Goal: Task Accomplishment & Management: Complete application form

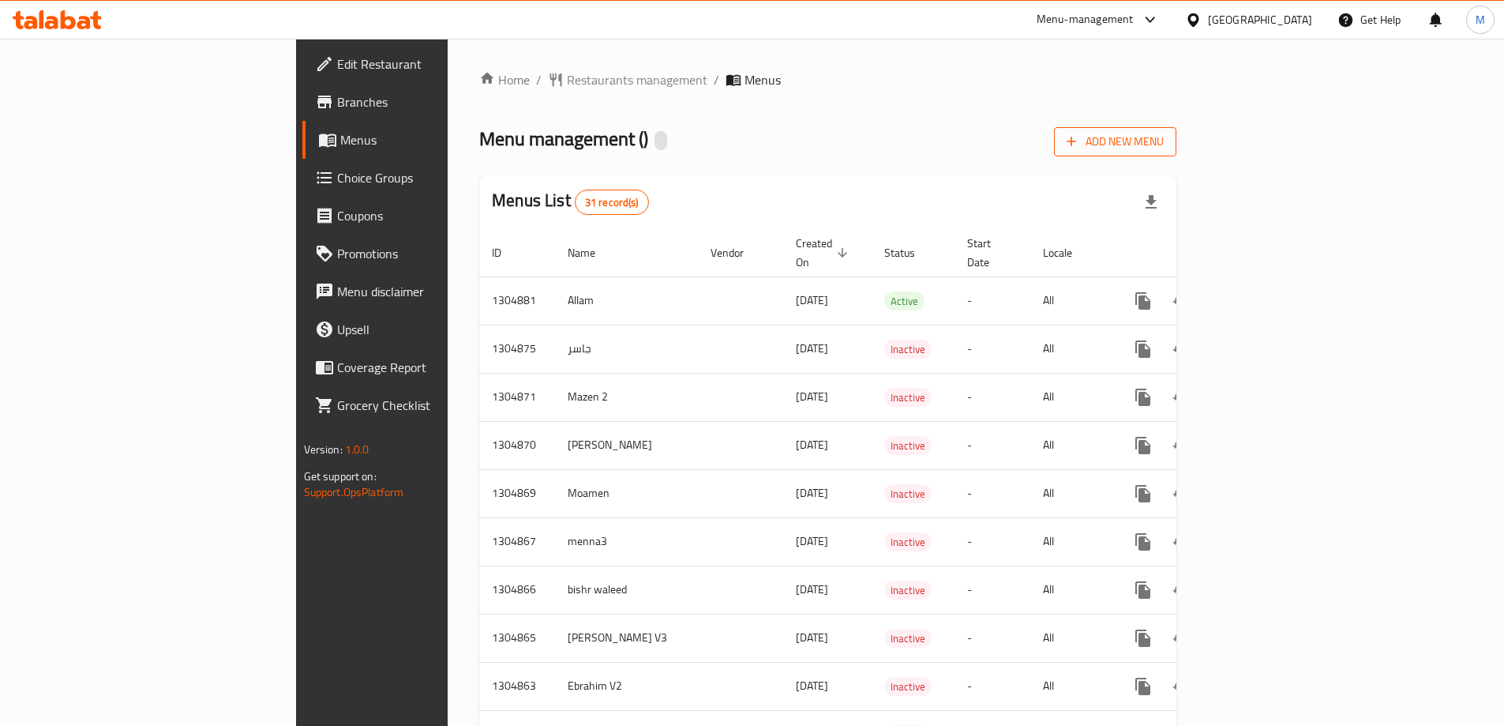
click at [1164, 140] on span "Add New Menu" at bounding box center [1115, 142] width 97 height 20
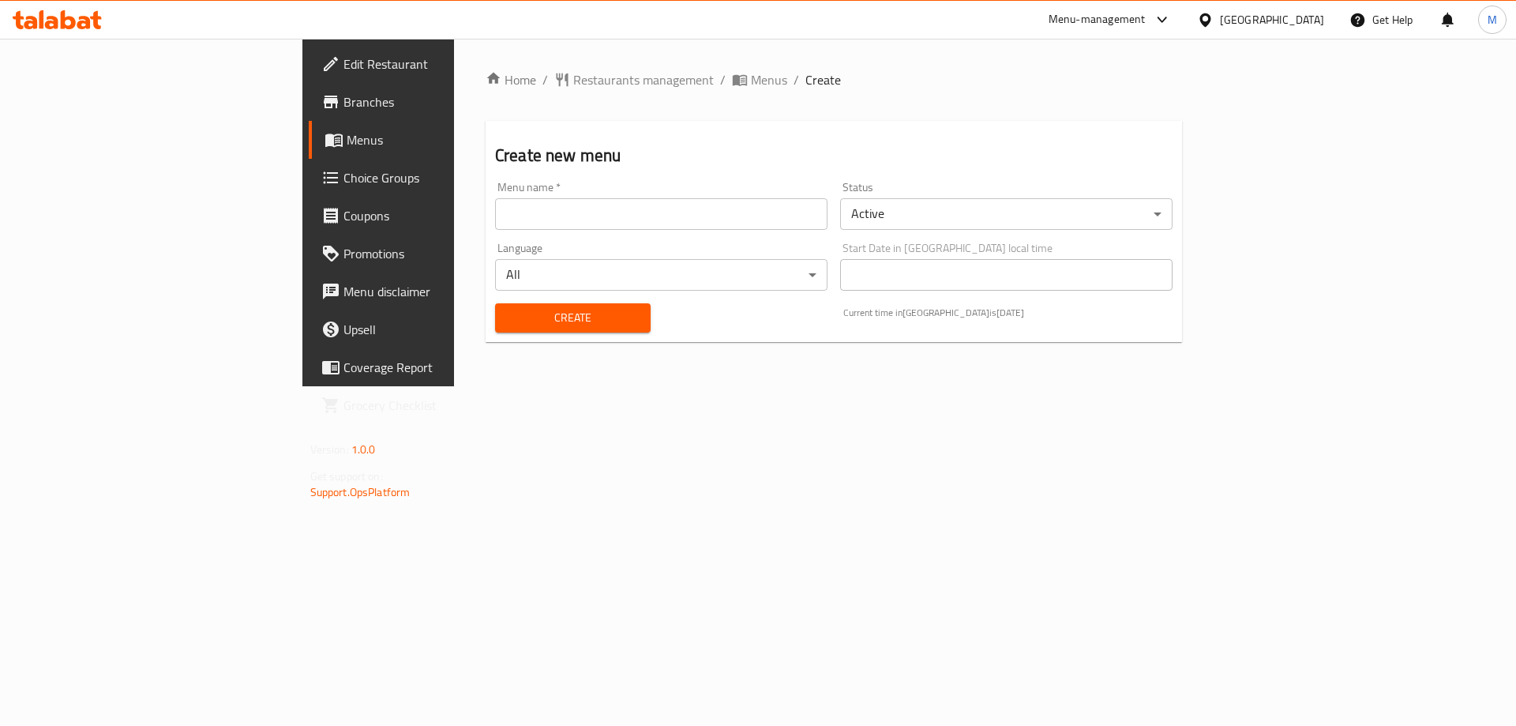
drag, startPoint x: 520, startPoint y: 216, endPoint x: 531, endPoint y: 210, distance: 12.1
click at [520, 216] on input "text" at bounding box center [661, 214] width 332 height 32
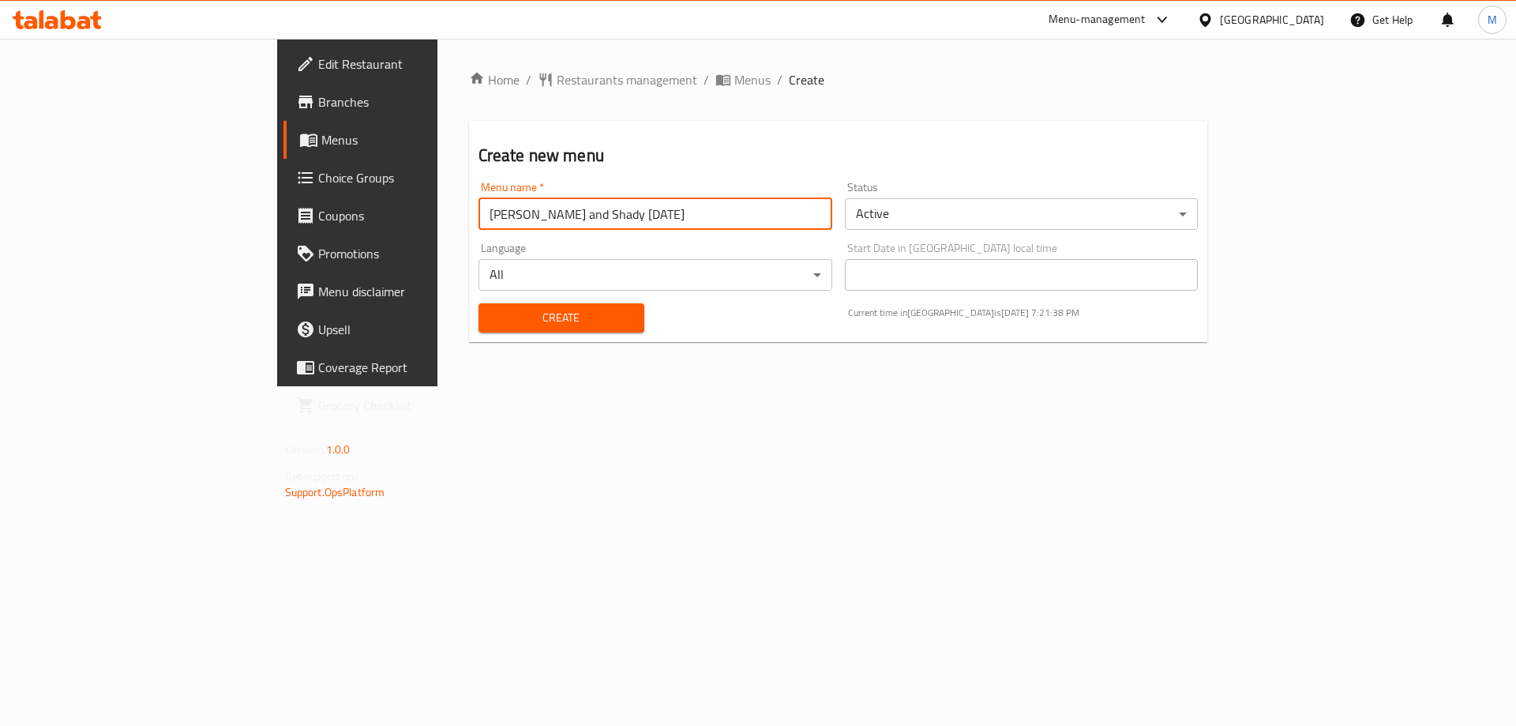
drag, startPoint x: 475, startPoint y: 216, endPoint x: 437, endPoint y: 217, distance: 37.9
click at [478, 217] on input "[PERSON_NAME] and Shady [DATE]" at bounding box center [655, 214] width 354 height 32
click at [478, 216] on input "[PERSON_NAME] and Shady [DATE]" at bounding box center [655, 214] width 354 height 32
click at [478, 207] on input "[PERSON_NAME] and Shady [DATE]" at bounding box center [655, 214] width 354 height 32
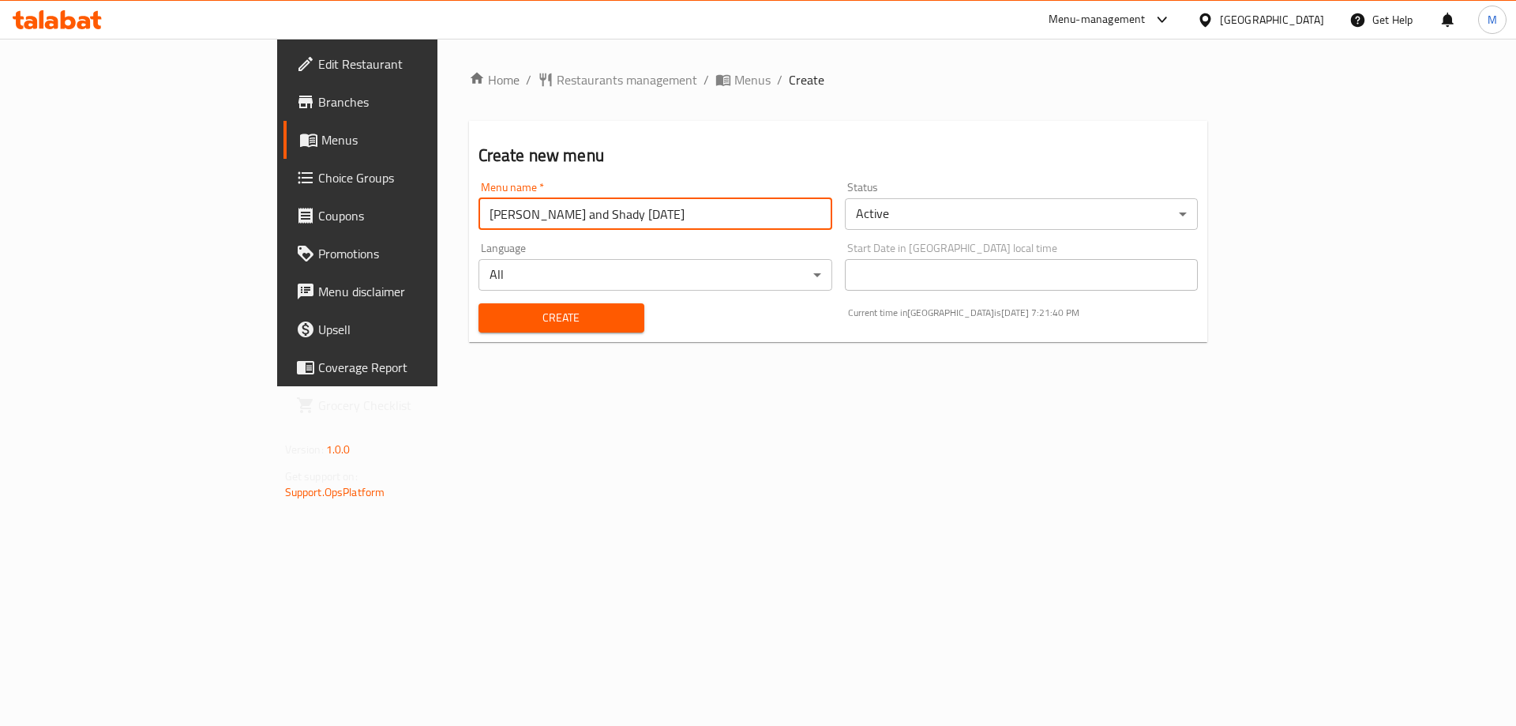
click at [478, 216] on input "[PERSON_NAME] and Shady [DATE]" at bounding box center [655, 214] width 354 height 32
type input "[PERSON_NAME] and Shady [DATE]"
click at [491, 320] on span "Create" at bounding box center [561, 318] width 141 height 20
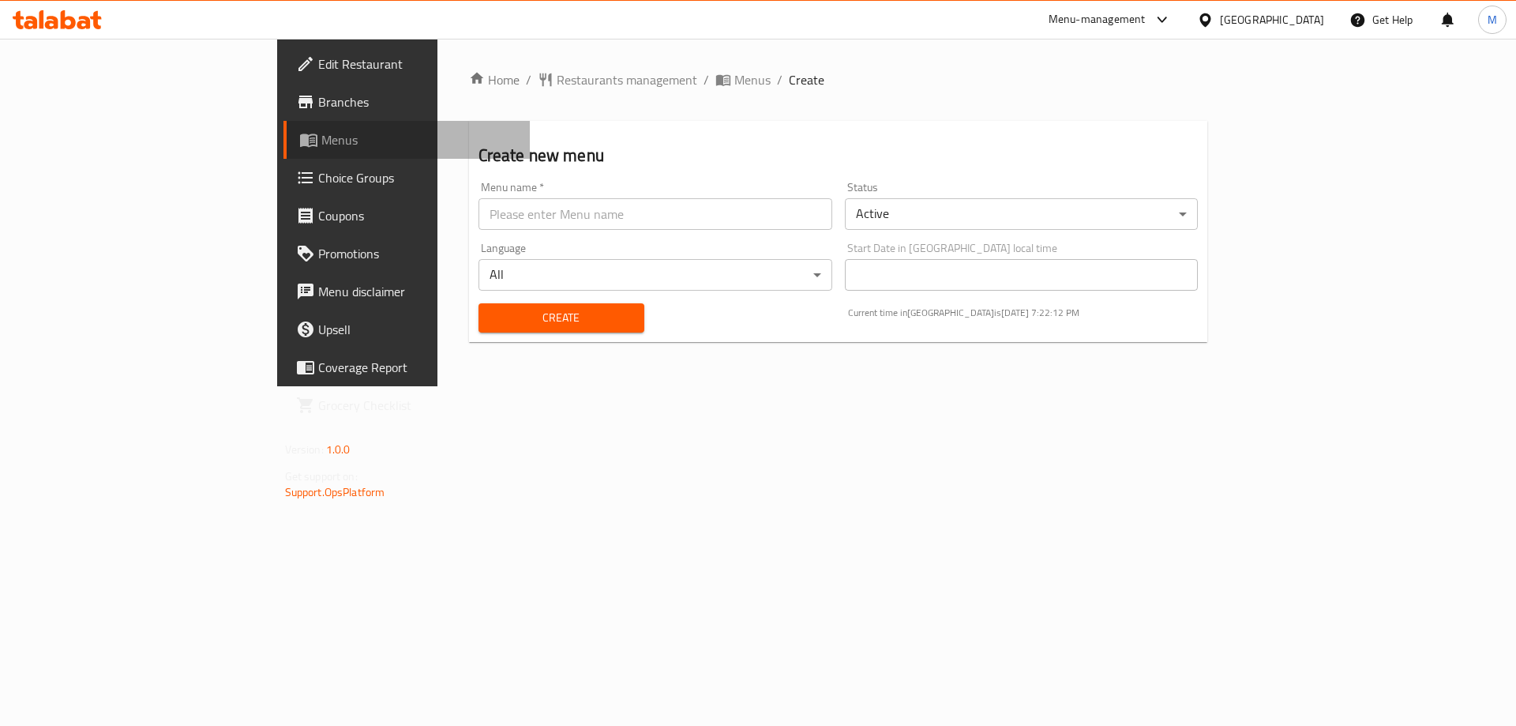
click at [321, 131] on span "Menus" at bounding box center [419, 139] width 197 height 19
